Goal: Find contact information: Find contact information

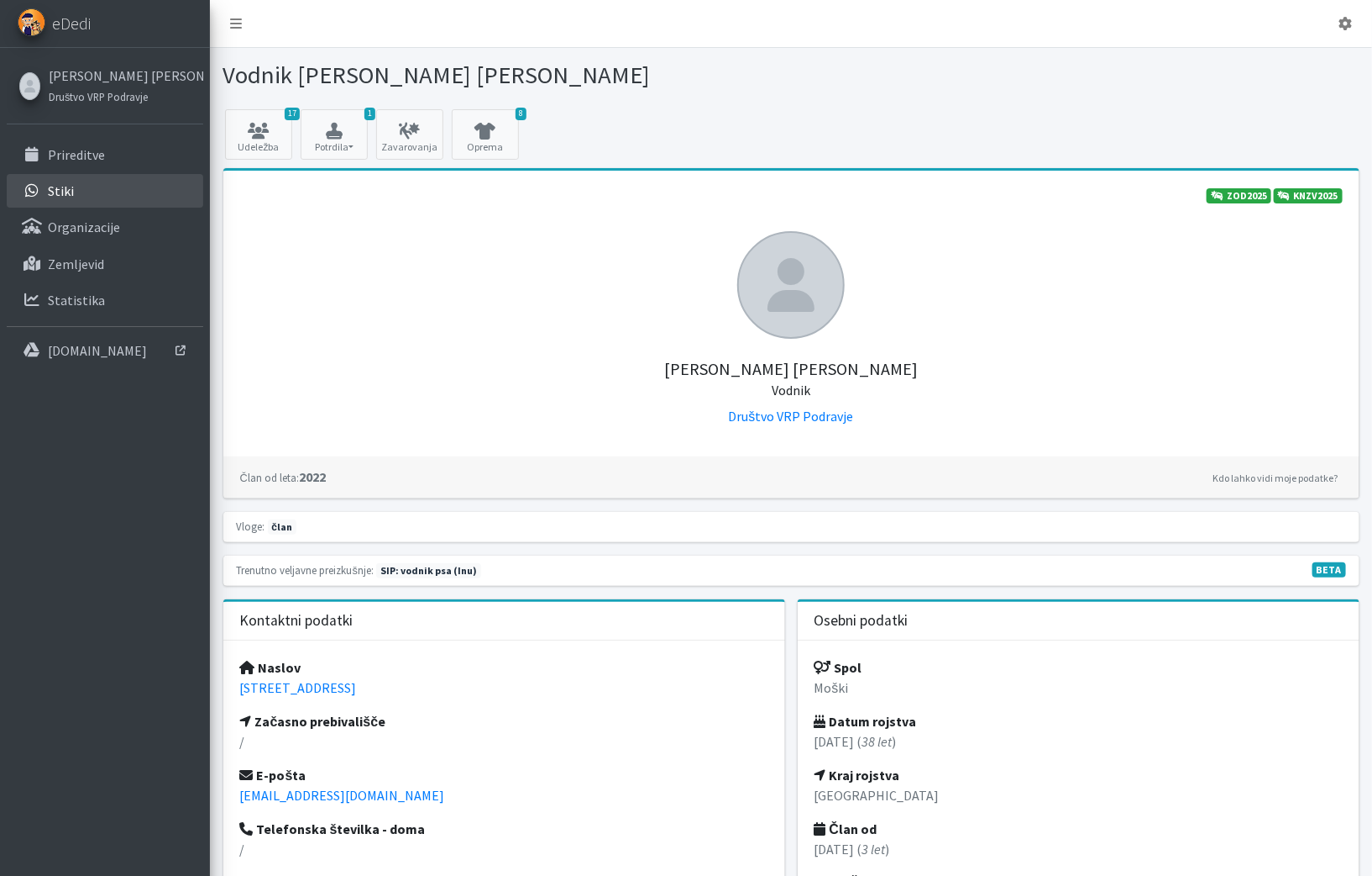
click at [123, 182] on link "Stiki" at bounding box center [104, 191] width 196 height 34
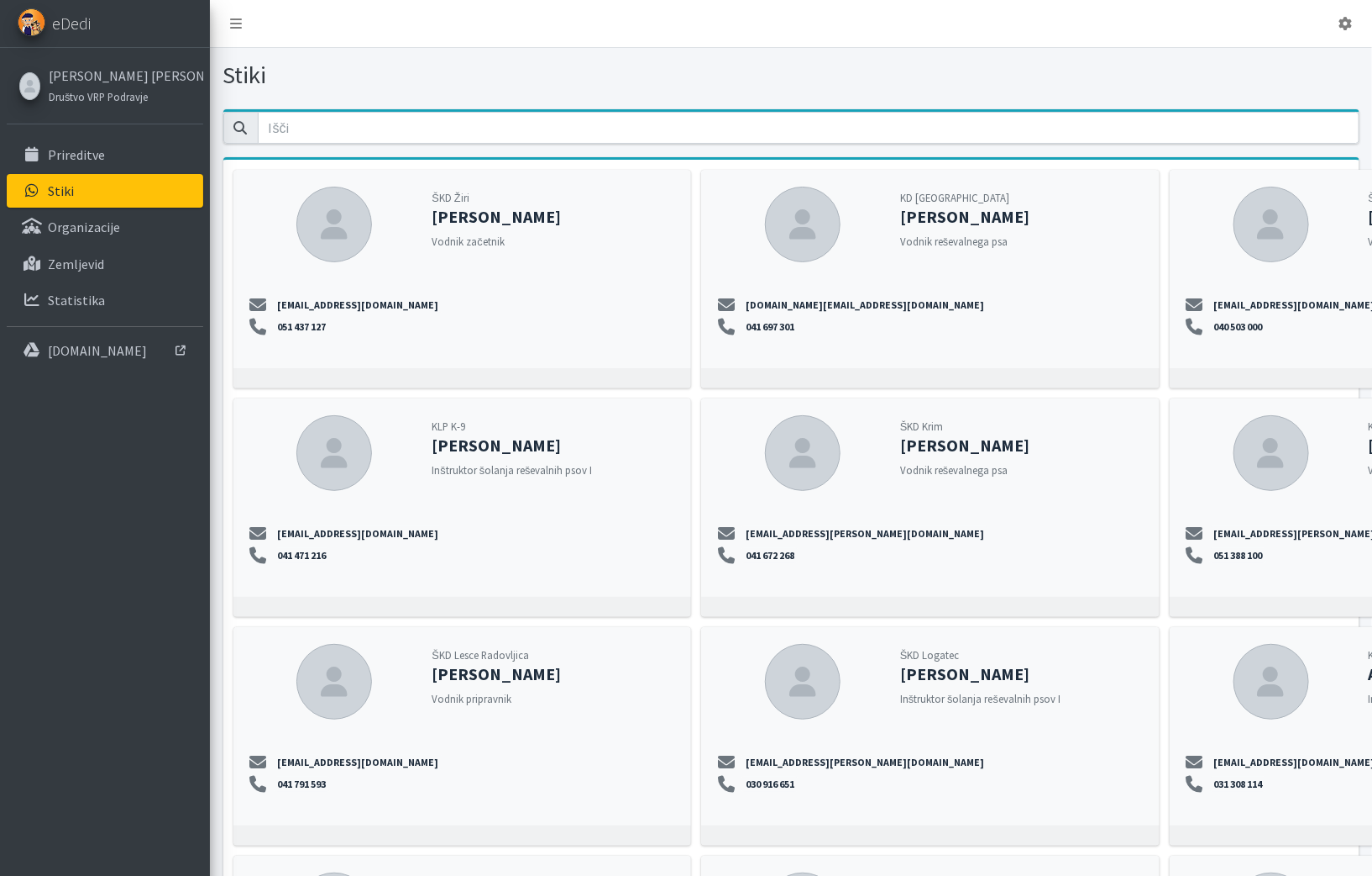
click at [673, 137] on input "email" at bounding box center [809, 128] width 1102 height 32
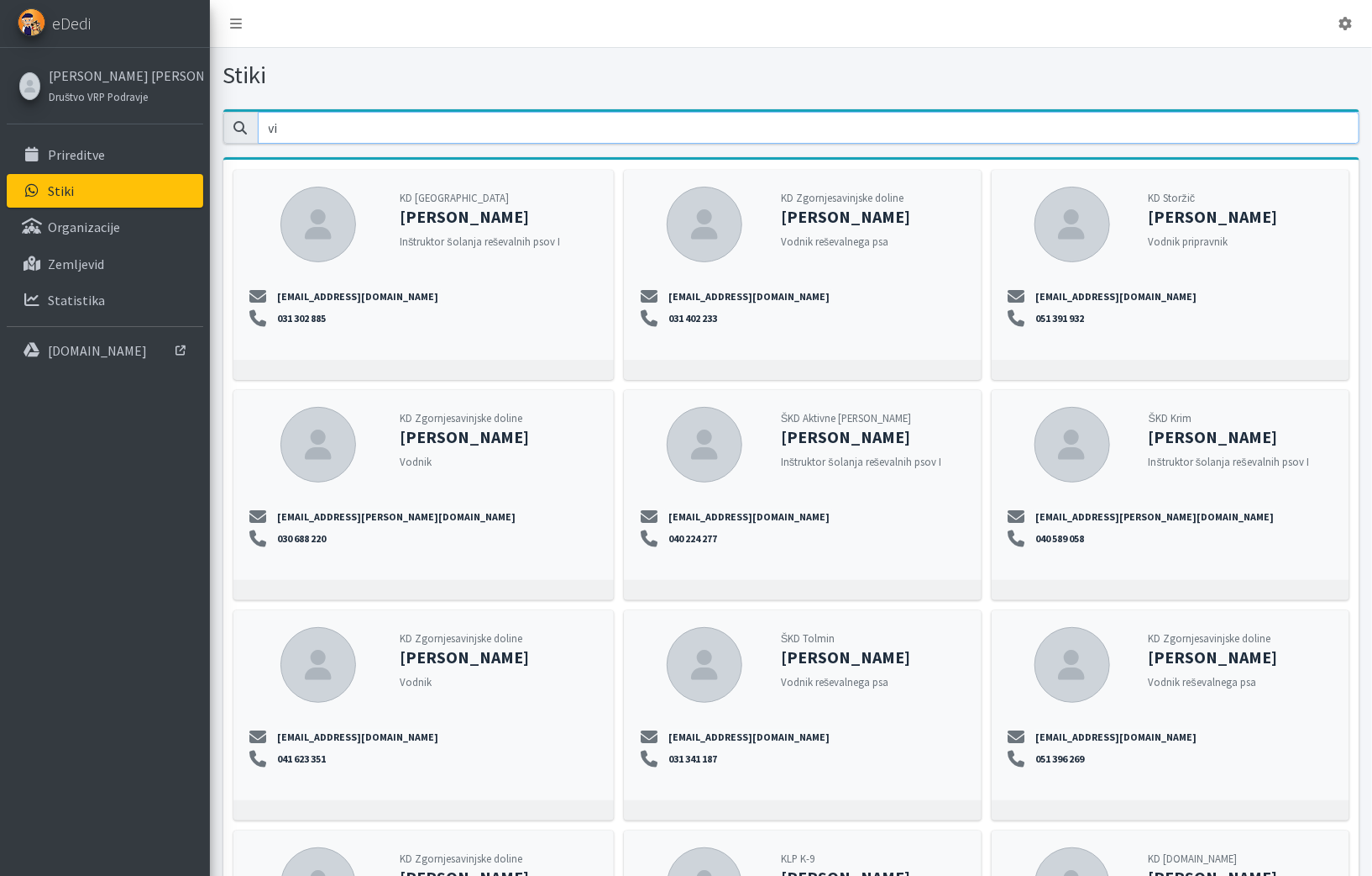
type input "vid"
